Goal: Information Seeking & Learning: Learn about a topic

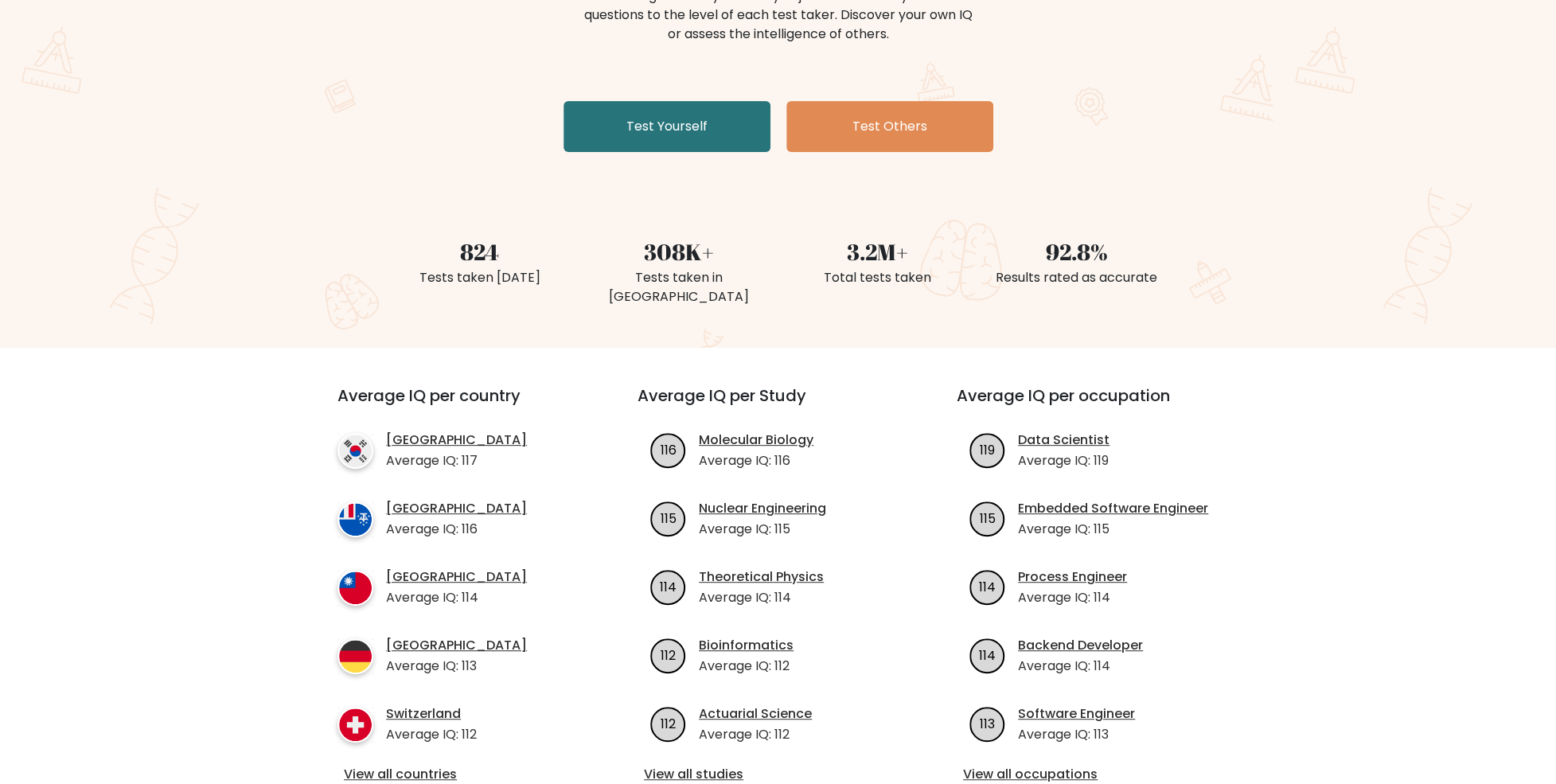
scroll to position [318, 0]
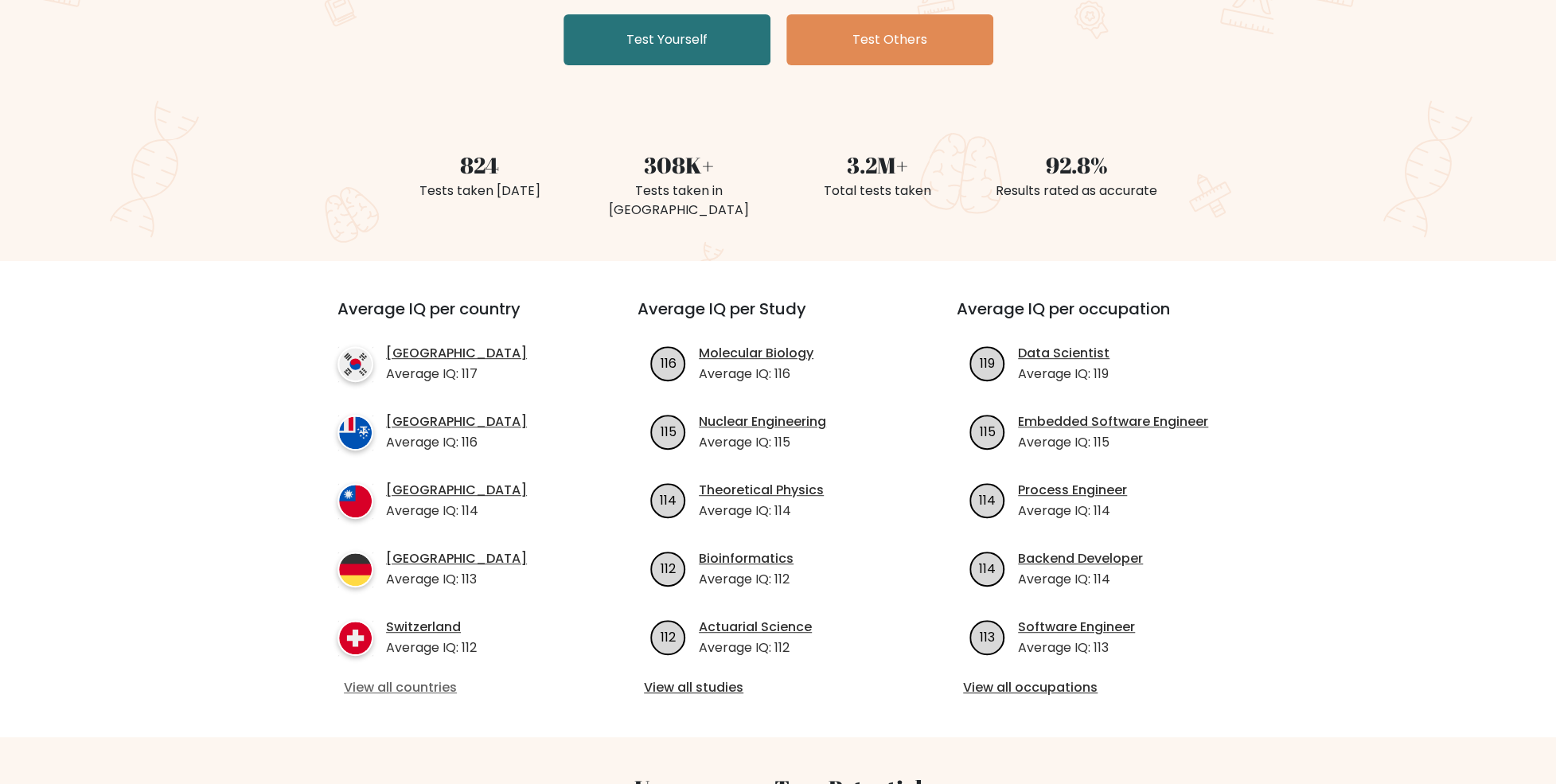
click at [428, 678] on link "View all countries" at bounding box center [458, 688] width 230 height 19
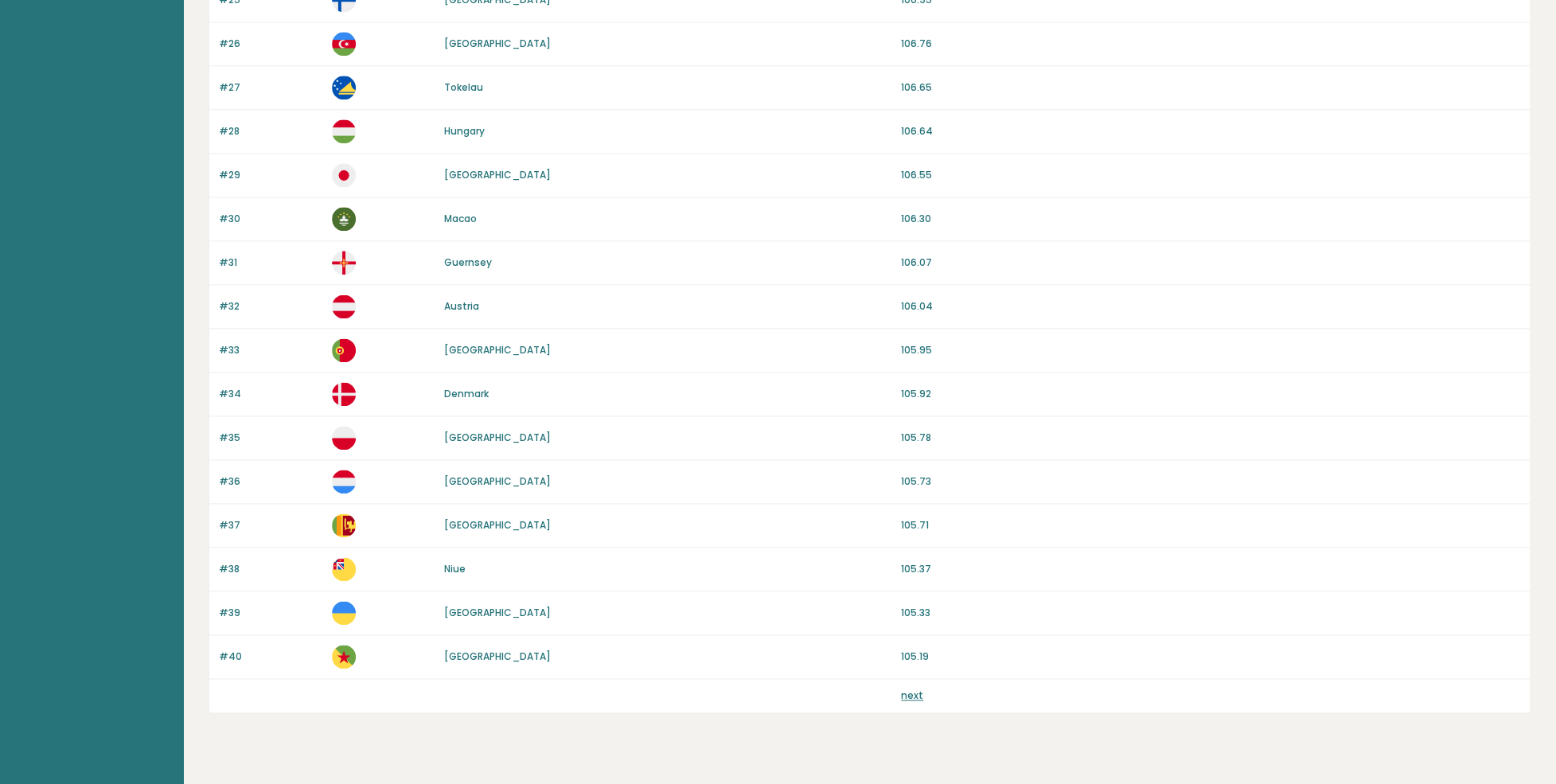
scroll to position [1275, 0]
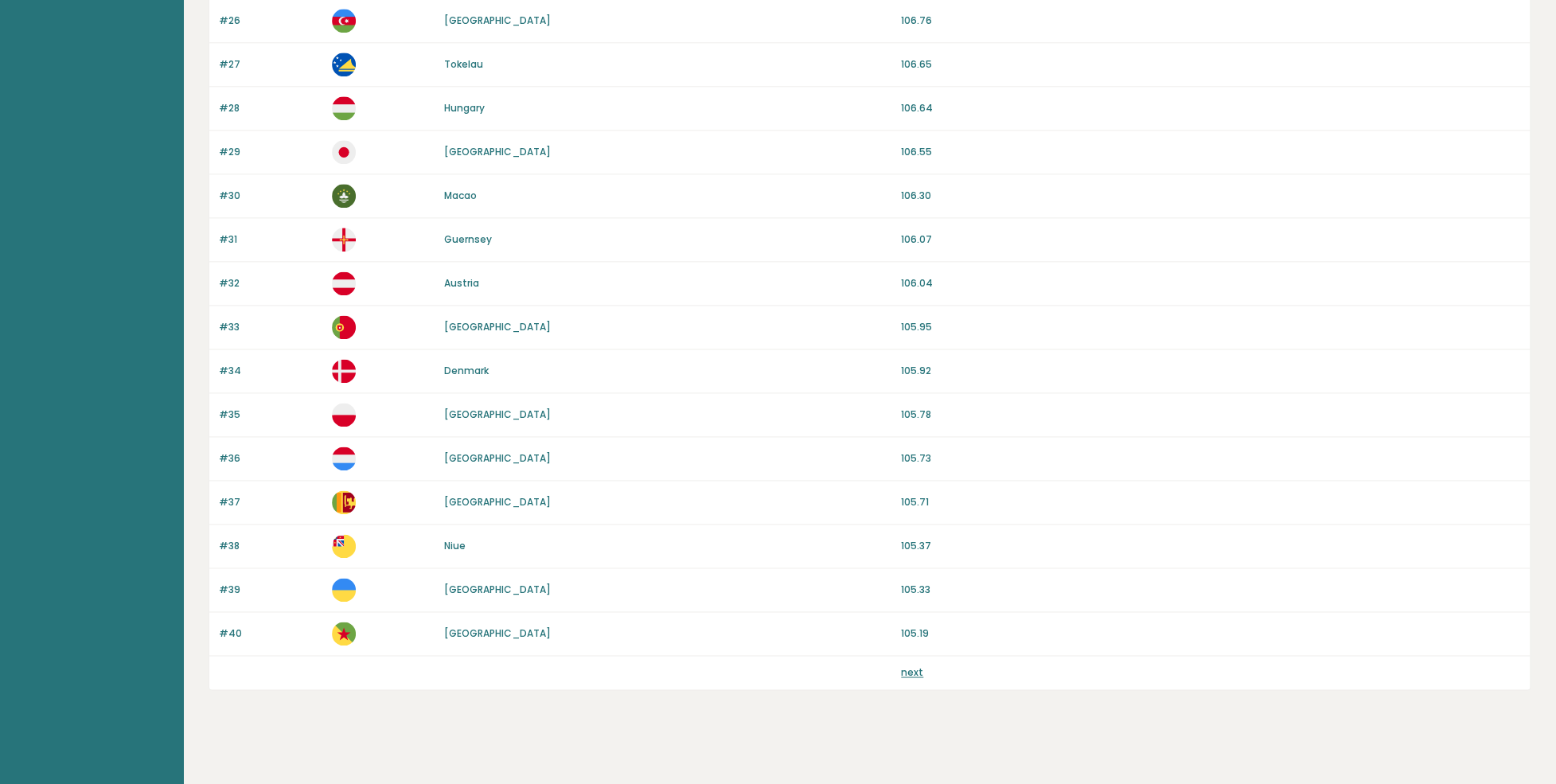
click at [910, 666] on link "next" at bounding box center [911, 672] width 22 height 13
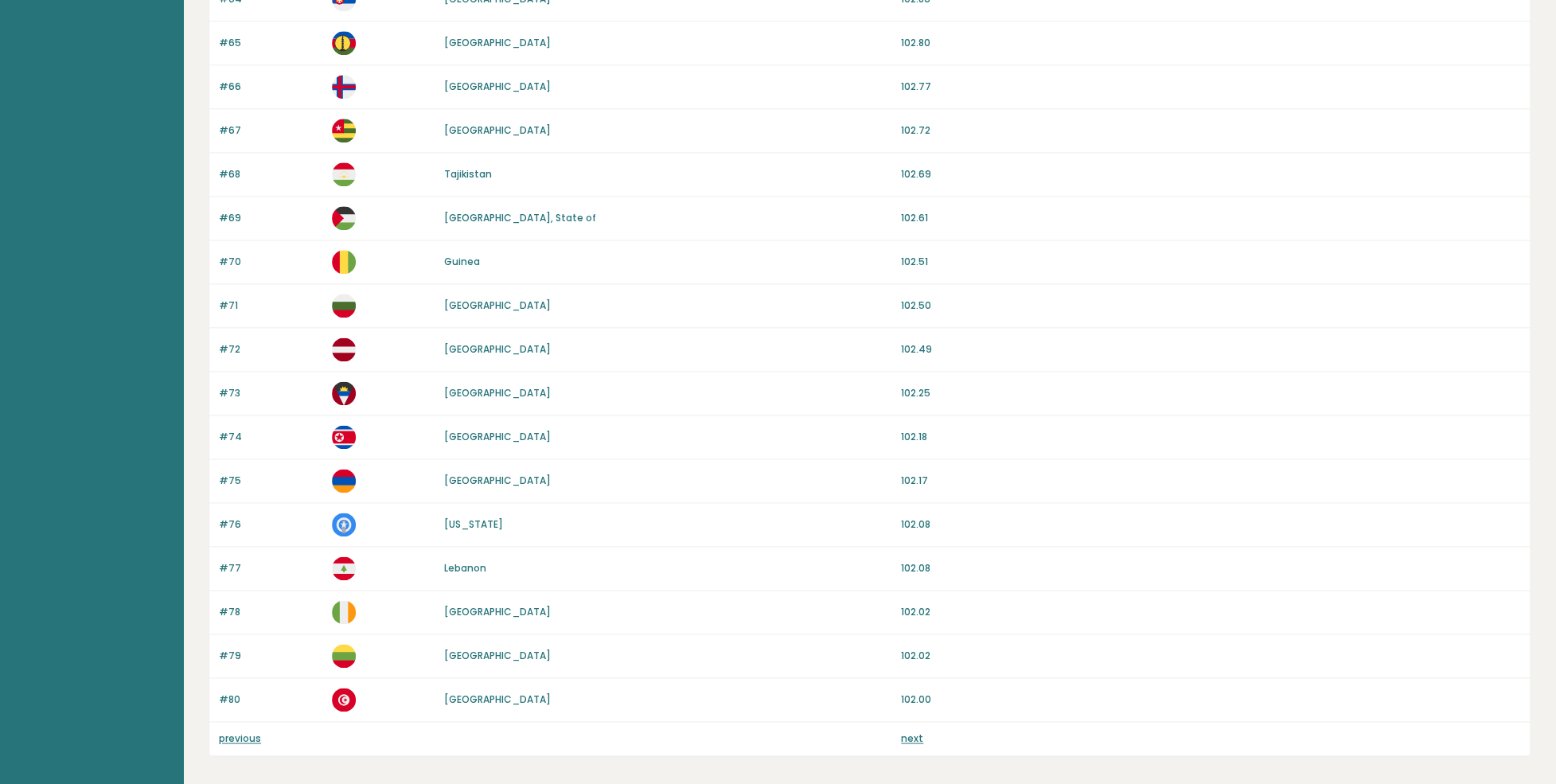
scroll to position [1273, 0]
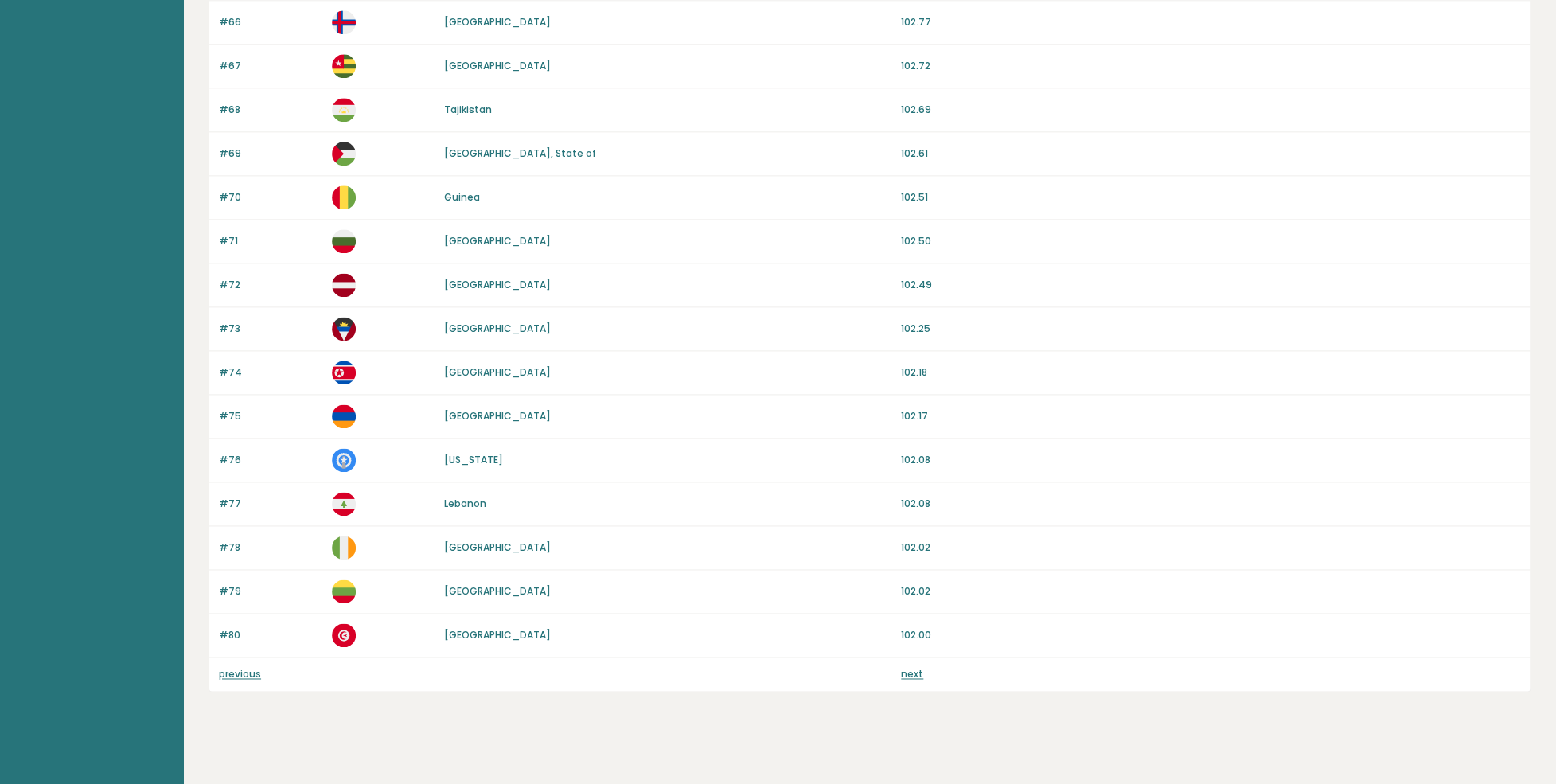
click at [914, 667] on link "next" at bounding box center [911, 673] width 22 height 13
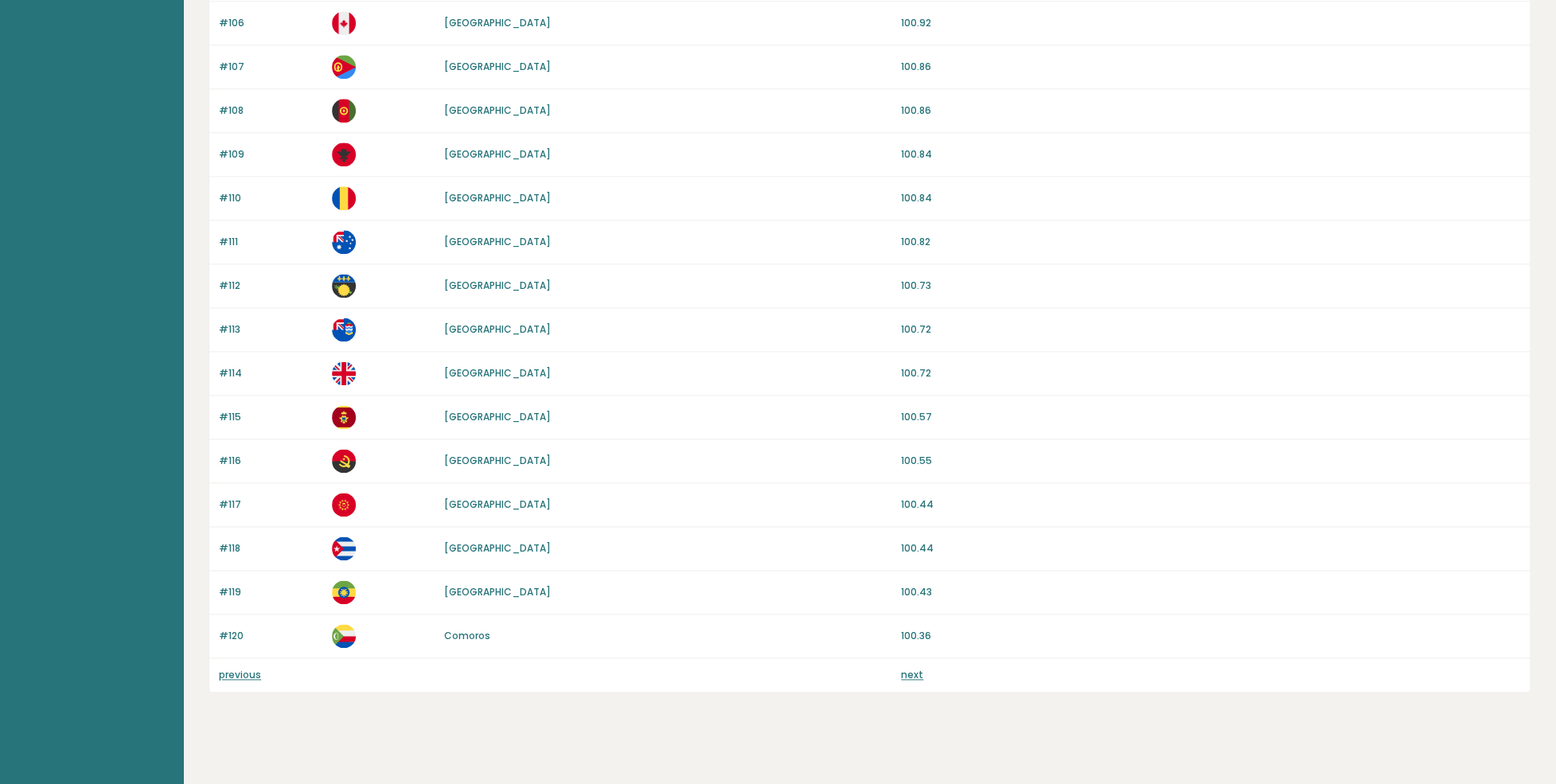
scroll to position [1273, 0]
click at [905, 667] on link "next" at bounding box center [911, 673] width 22 height 13
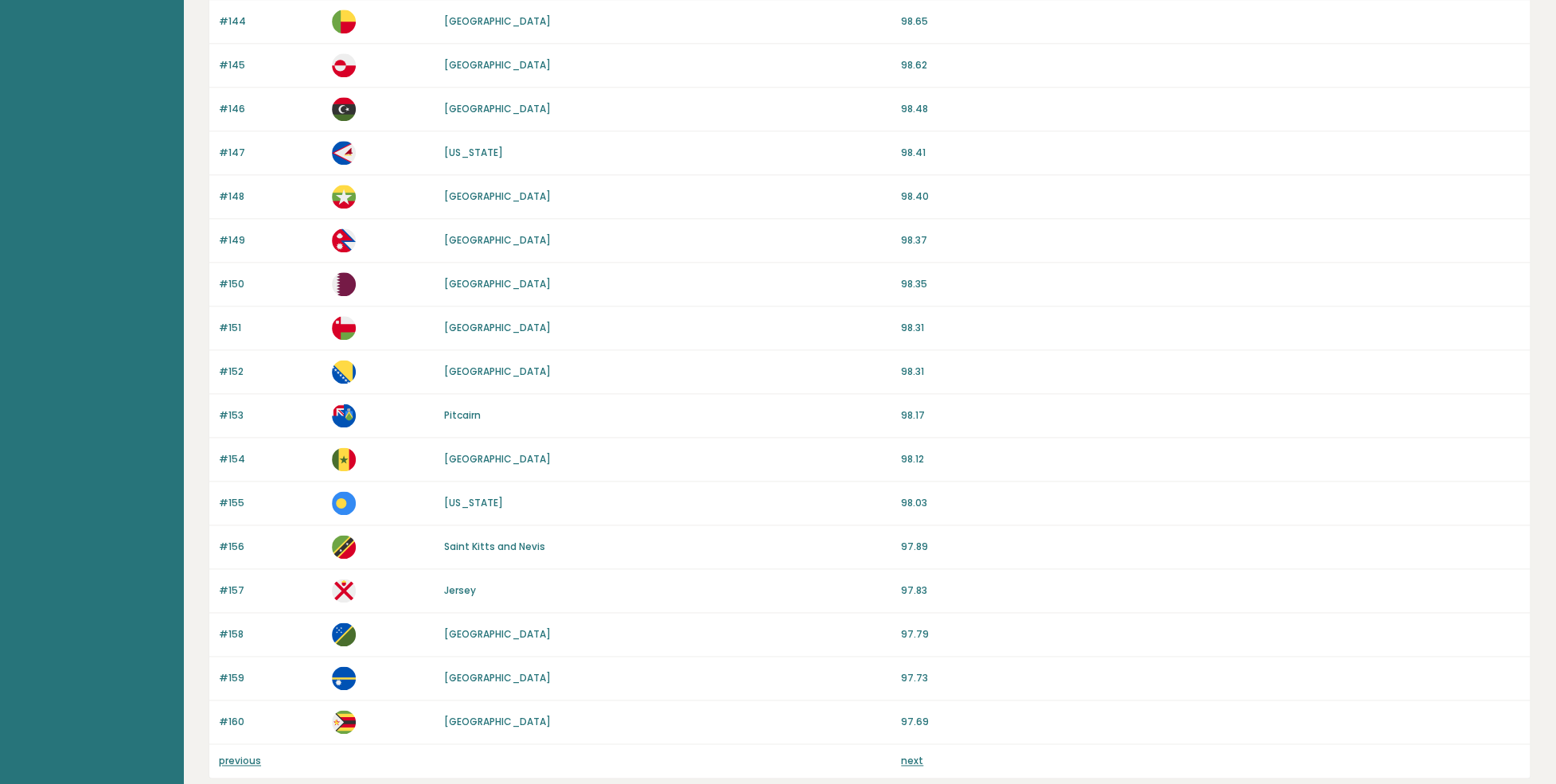
scroll to position [1273, 0]
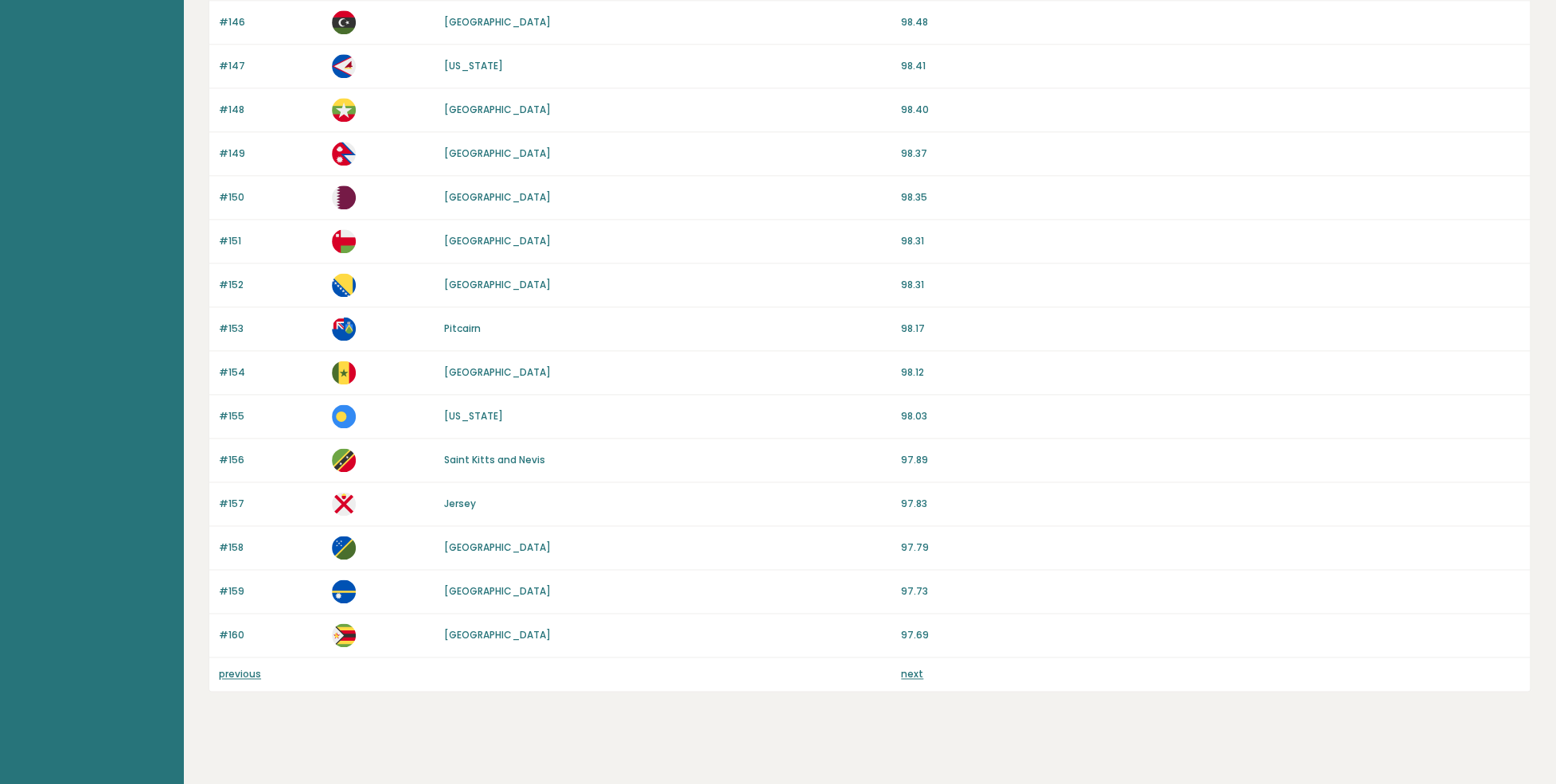
click at [911, 667] on link "next" at bounding box center [911, 673] width 22 height 13
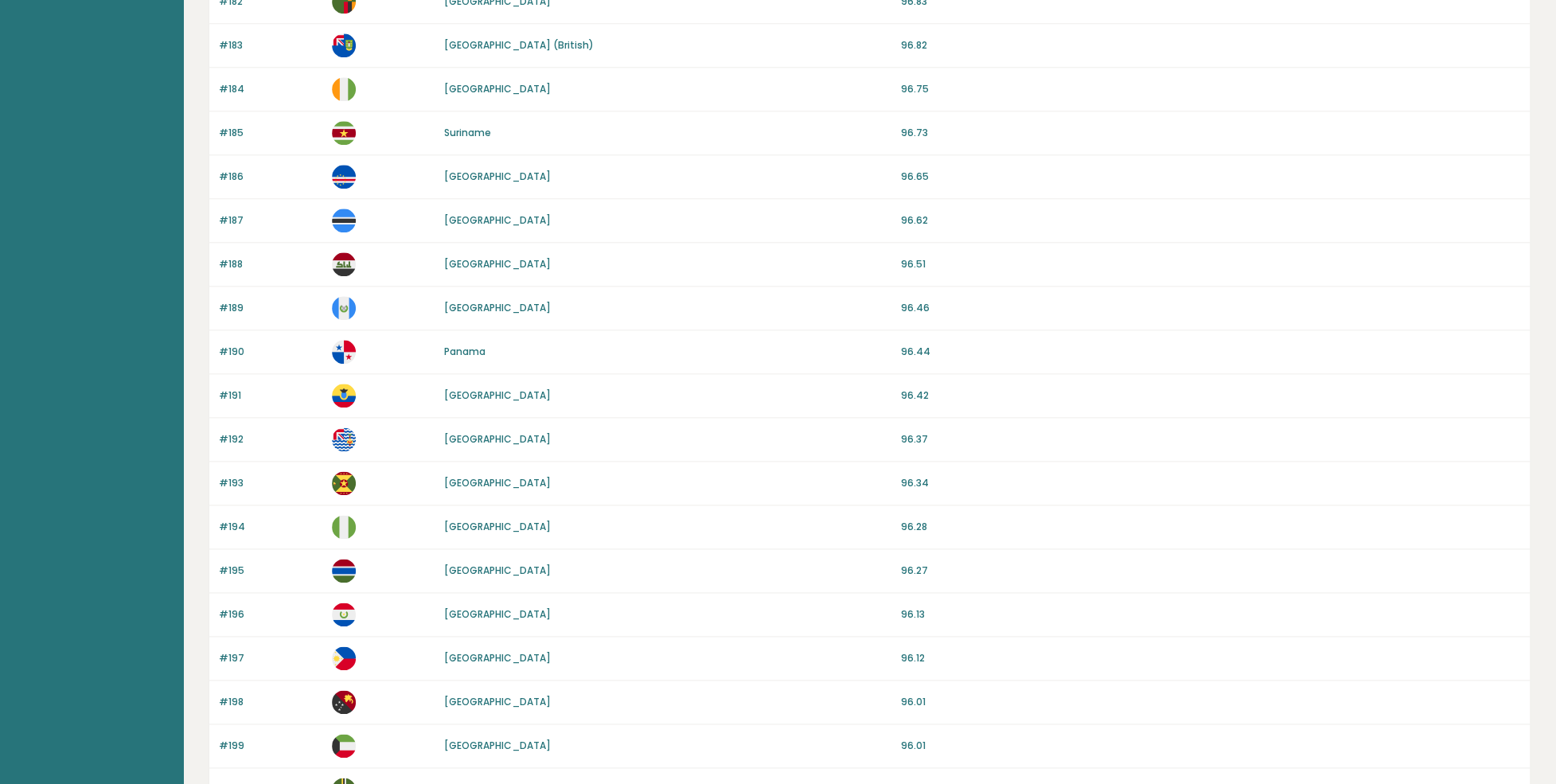
scroll to position [1273, 0]
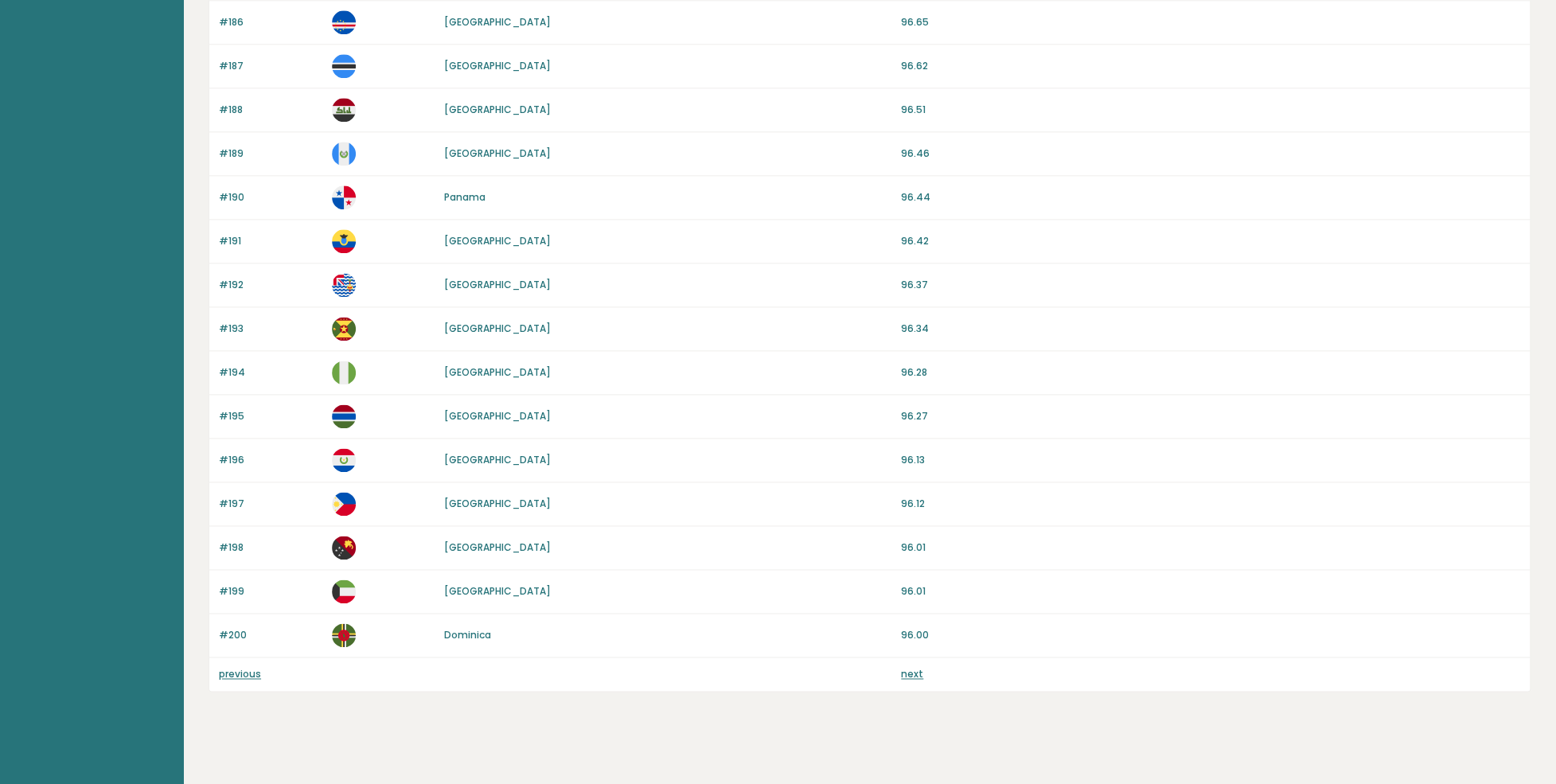
click at [917, 667] on link "next" at bounding box center [911, 673] width 22 height 13
